Goal: Information Seeking & Learning: Learn about a topic

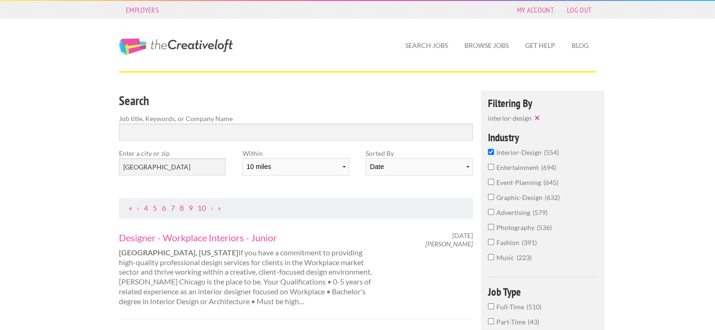
click at [129, 210] on link "«" at bounding box center [130, 208] width 3 height 9
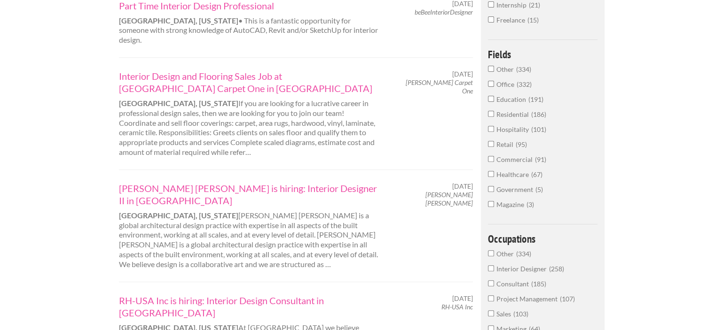
scroll to position [333, 0]
click at [281, 181] on link "[PERSON_NAME] [PERSON_NAME] is hiring: Interior Designer II in [GEOGRAPHIC_DATA]" at bounding box center [249, 193] width 261 height 24
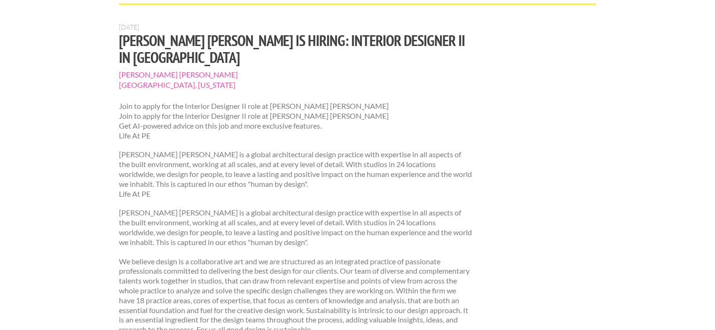
scroll to position [69, 0]
click at [369, 164] on p "Perkins Eastman is a global architectural design practice with expertise in all…" at bounding box center [296, 173] width 354 height 49
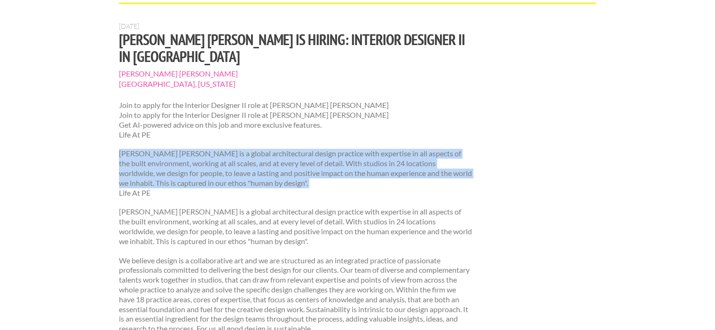
click at [369, 164] on p "Perkins Eastman is a global architectural design practice with expertise in all…" at bounding box center [296, 173] width 354 height 49
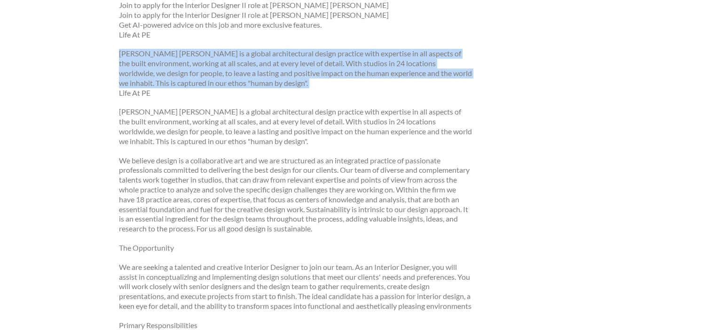
scroll to position [169, 0]
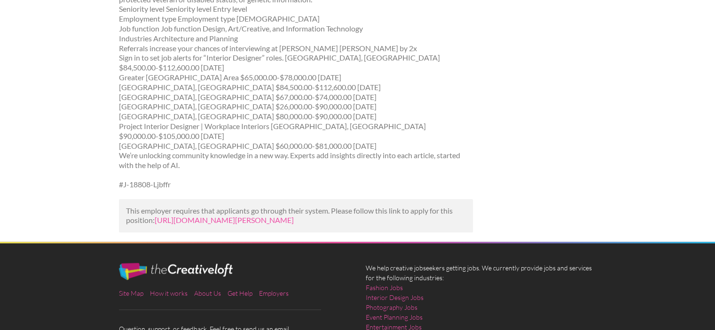
scroll to position [1069, 0]
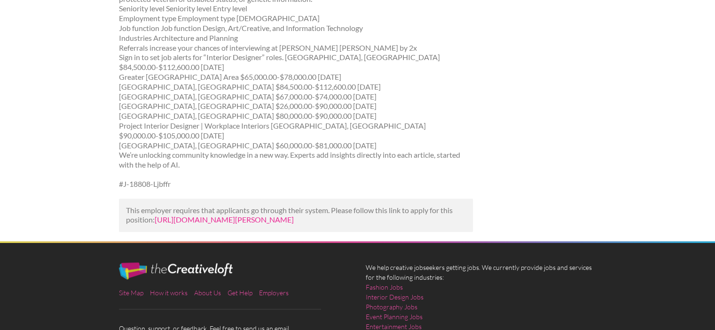
click at [294, 215] on link "https://www.mediabistro.com/jobs/1639216799-perkins-eastman-is-hiring-interior-…" at bounding box center [224, 219] width 139 height 9
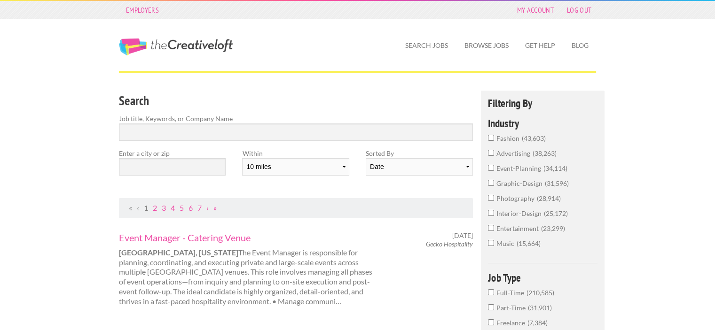
click at [488, 215] on input "interior-design 25,172" at bounding box center [491, 213] width 6 height 6
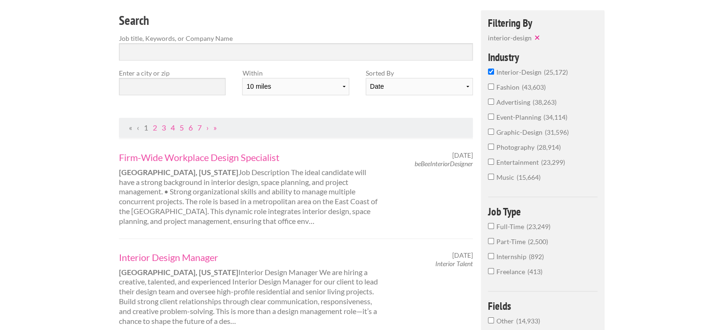
scroll to position [82, 0]
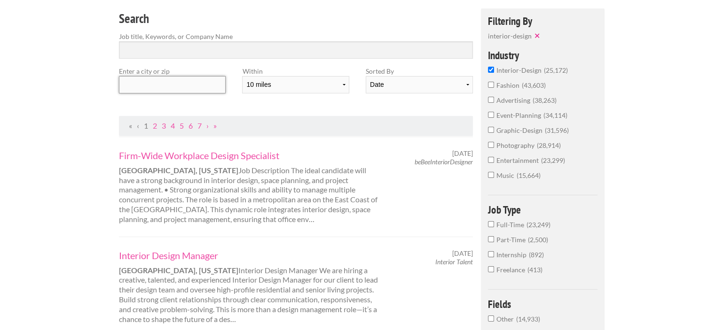
click at [213, 86] on input "text" at bounding box center [172, 84] width 107 height 17
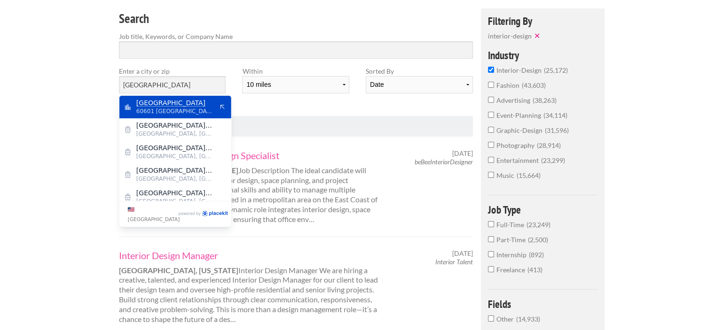
click at [196, 106] on span "[GEOGRAPHIC_DATA]" at bounding box center [174, 103] width 77 height 8
type input "Chicago"
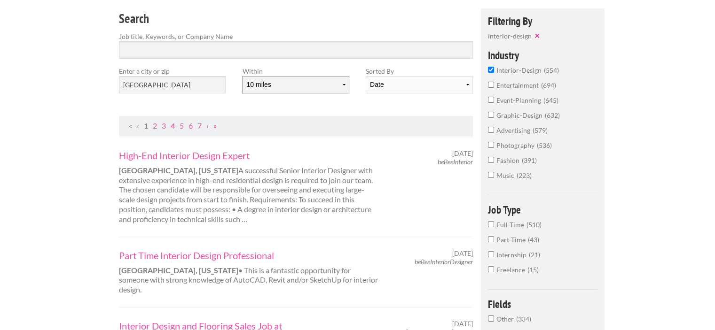
click at [338, 83] on select "10 miles 20 miles 50 miles 100 miles 200 miles 300 miles 400 miles 500 miles" at bounding box center [295, 84] width 107 height 17
select select "20"
click at [242, 76] on select "10 miles 20 miles 50 miles 100 miles 200 miles 300 miles 400 miles 500 miles" at bounding box center [295, 84] width 107 height 17
click at [188, 86] on input "Chicago" at bounding box center [172, 84] width 107 height 17
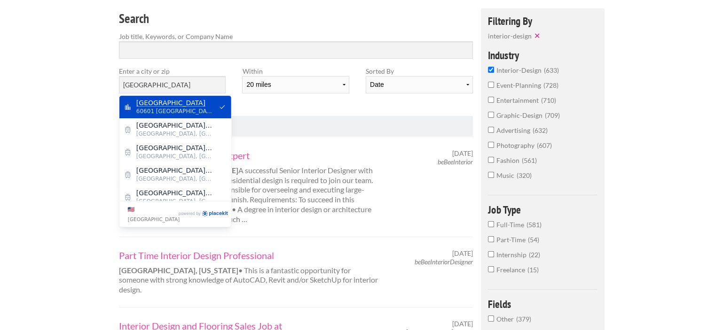
click at [176, 105] on span "Chicago" at bounding box center [174, 103] width 77 height 8
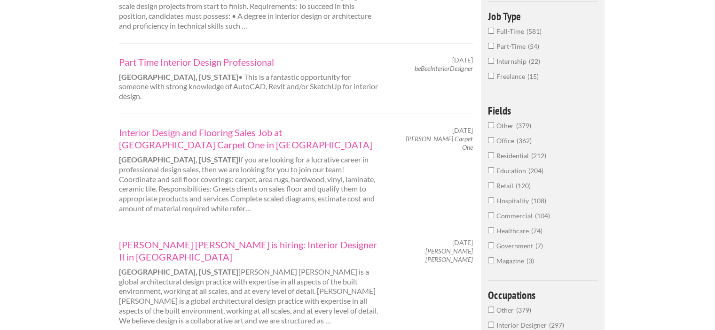
scroll to position [272, 0]
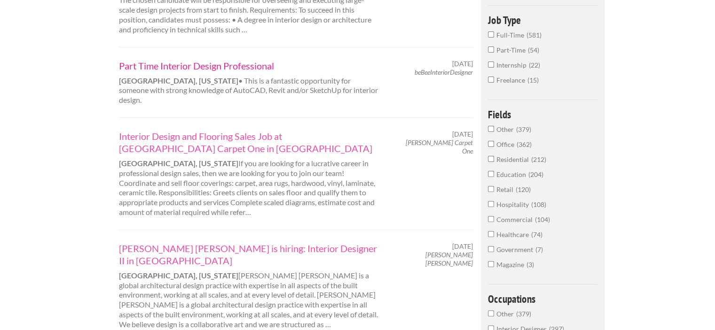
click at [216, 64] on link "Part Time Interior Design Professional" at bounding box center [249, 66] width 261 height 12
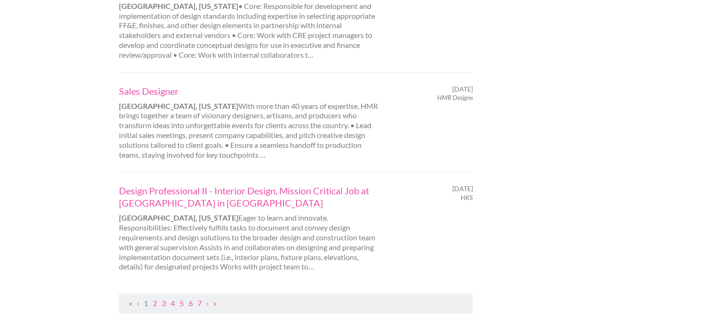
scroll to position [979, 0]
click at [153, 299] on link "2" at bounding box center [155, 303] width 4 height 9
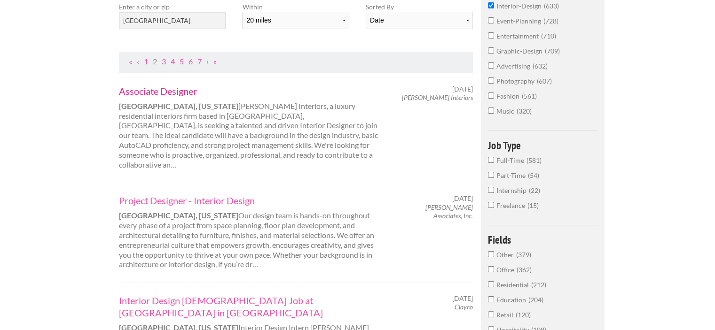
scroll to position [148, 0]
click at [223, 194] on link "Project Designer - Interior Design" at bounding box center [249, 200] width 261 height 12
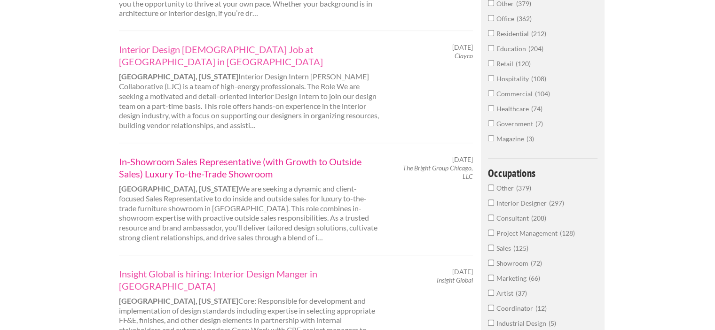
scroll to position [399, 0]
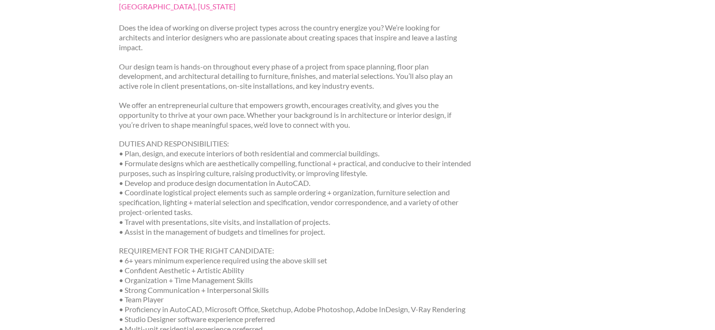
scroll to position [132, 0]
